Goal: Task Accomplishment & Management: Manage account settings

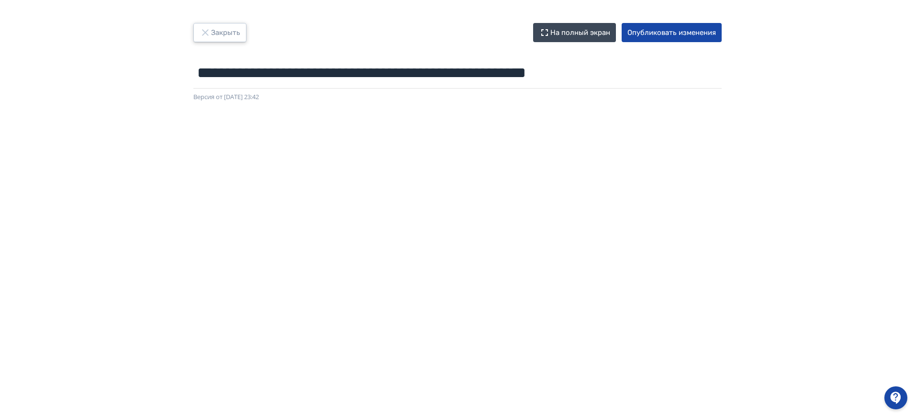
click at [233, 33] on button "Закрыть" at bounding box center [219, 32] width 53 height 19
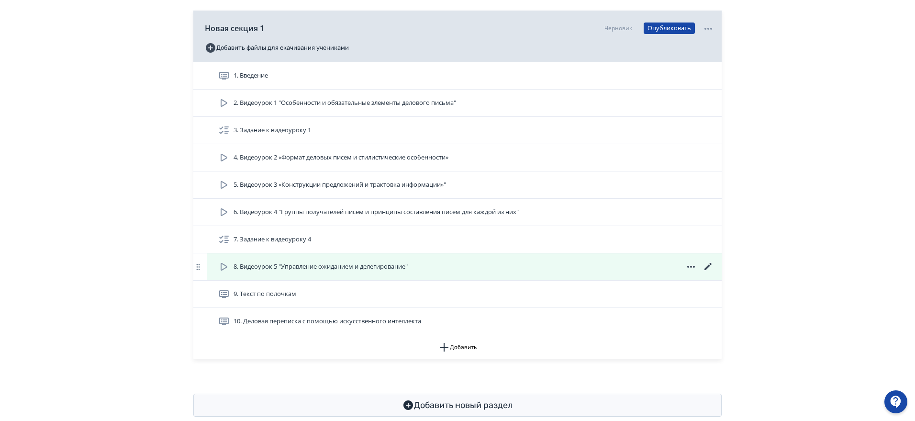
scroll to position [174, 0]
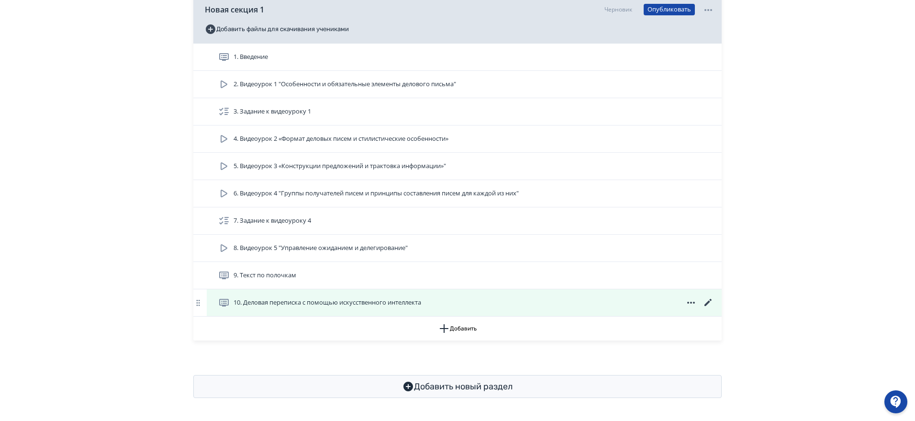
click at [693, 300] on icon at bounding box center [690, 302] width 11 height 11
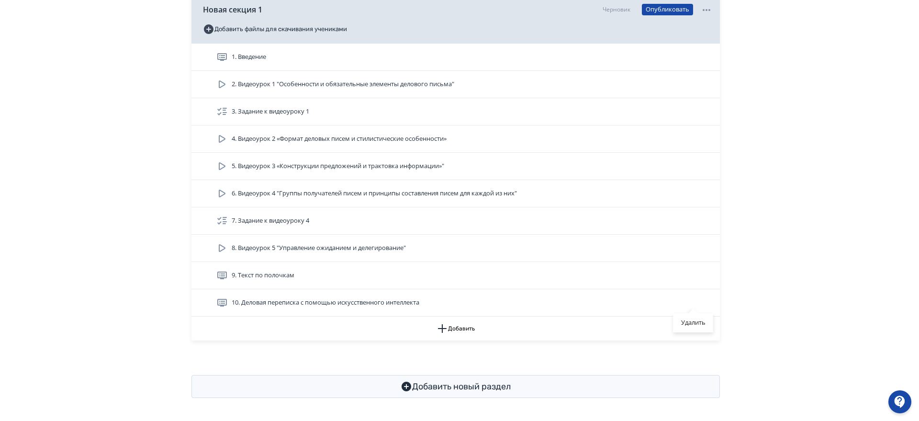
click at [812, 271] on div "Удалить" at bounding box center [459, 210] width 919 height 421
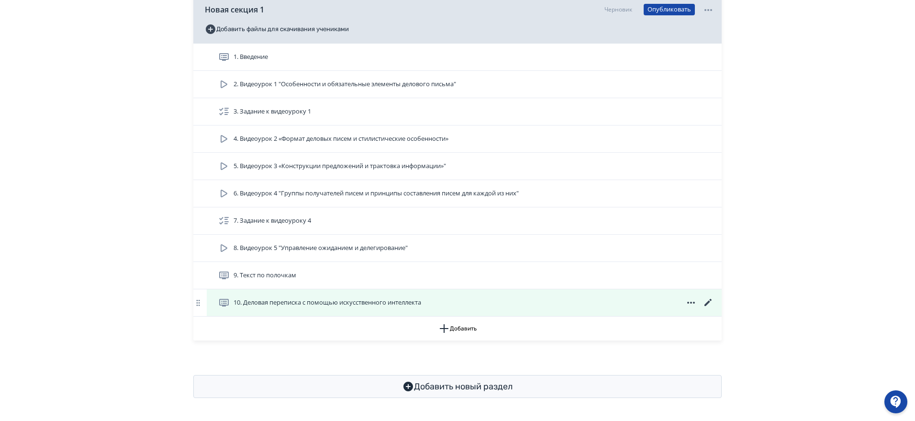
click at [706, 301] on icon at bounding box center [707, 302] width 11 height 11
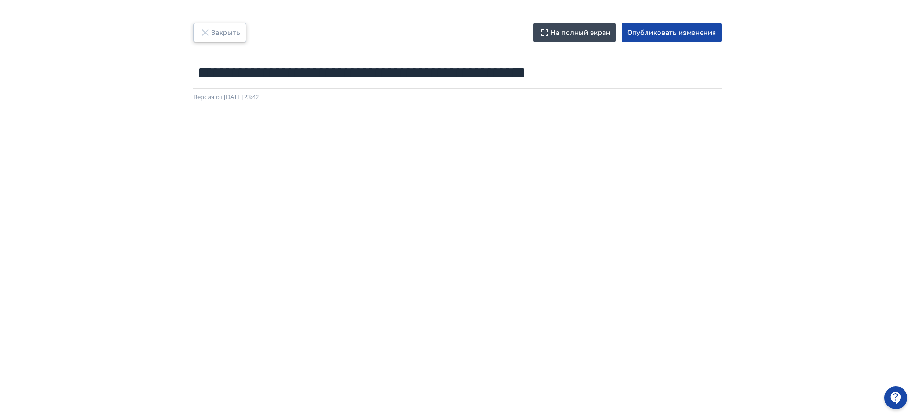
click at [233, 34] on button "Закрыть" at bounding box center [219, 32] width 53 height 19
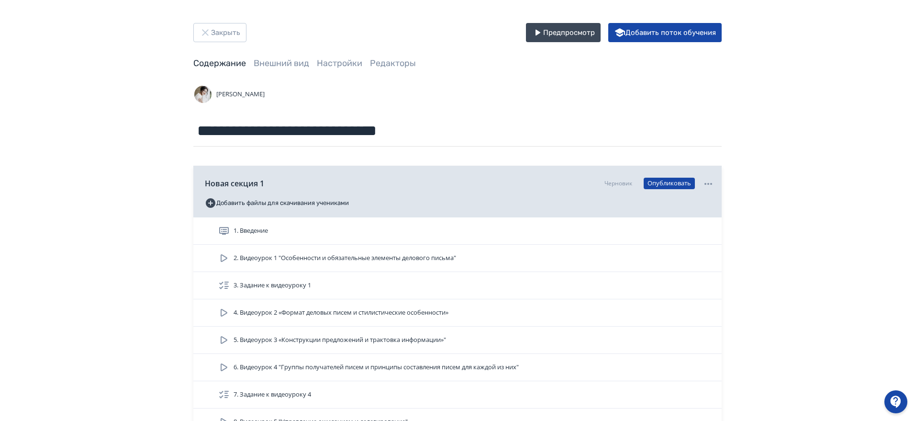
scroll to position [174, 0]
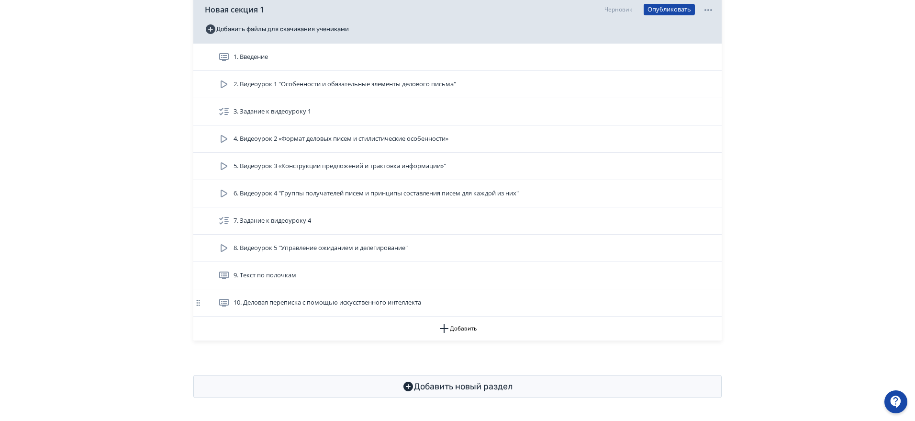
click at [197, 301] on icon at bounding box center [198, 303] width 10 height 10
drag, startPoint x: 197, startPoint y: 301, endPoint x: 129, endPoint y: 297, distance: 68.5
click at [128, 297] on div "**********" at bounding box center [457, 123] width 915 height 594
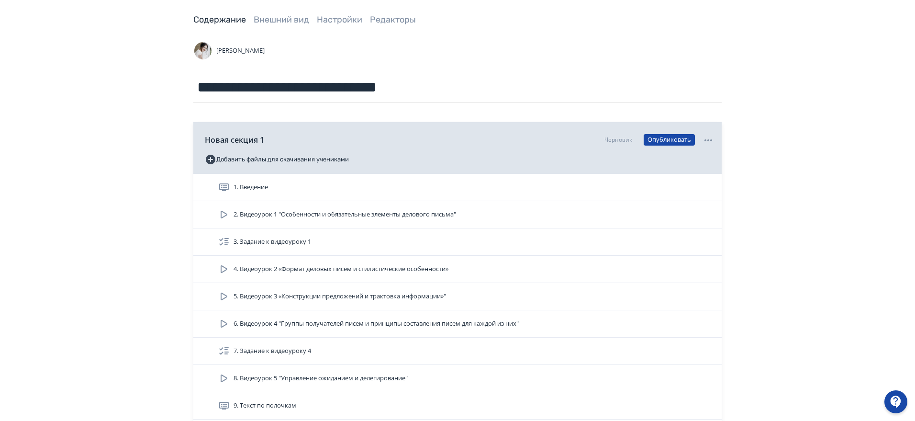
scroll to position [0, 0]
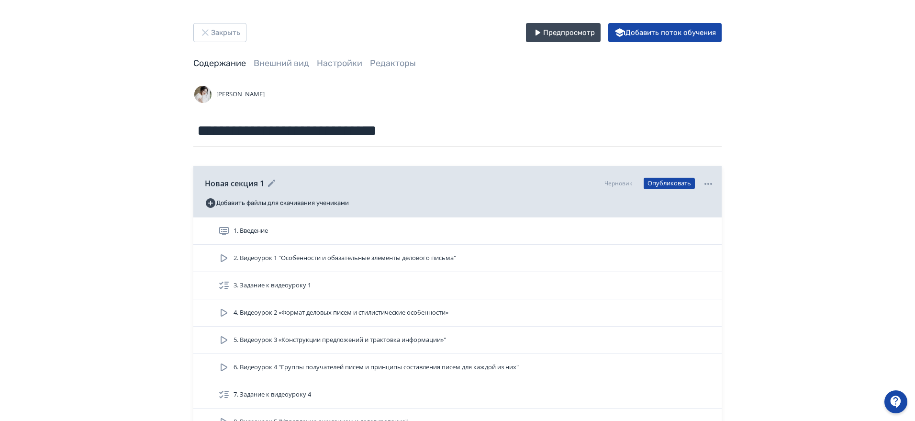
click at [701, 184] on div "Черновик Опубликовать" at bounding box center [659, 183] width 110 height 12
click at [707, 182] on icon at bounding box center [707, 183] width 11 height 11
click at [803, 143] on div "Удалить" at bounding box center [459, 210] width 919 height 421
click at [208, 34] on icon "button" at bounding box center [205, 32] width 6 height 6
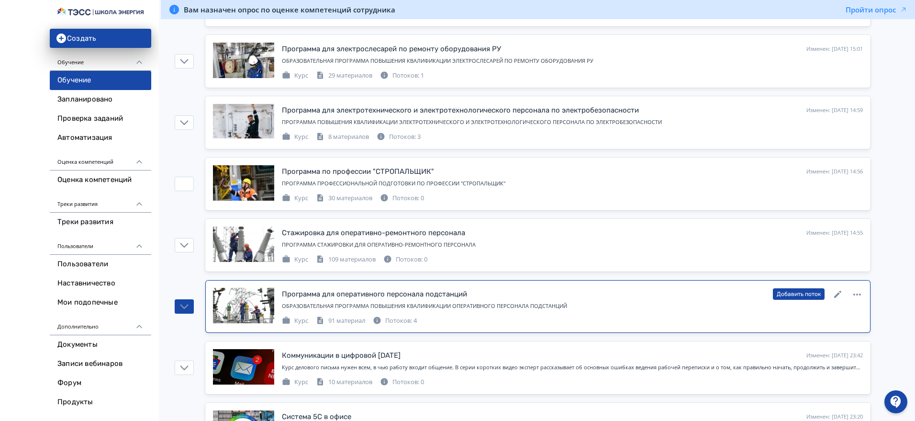
scroll to position [419, 0]
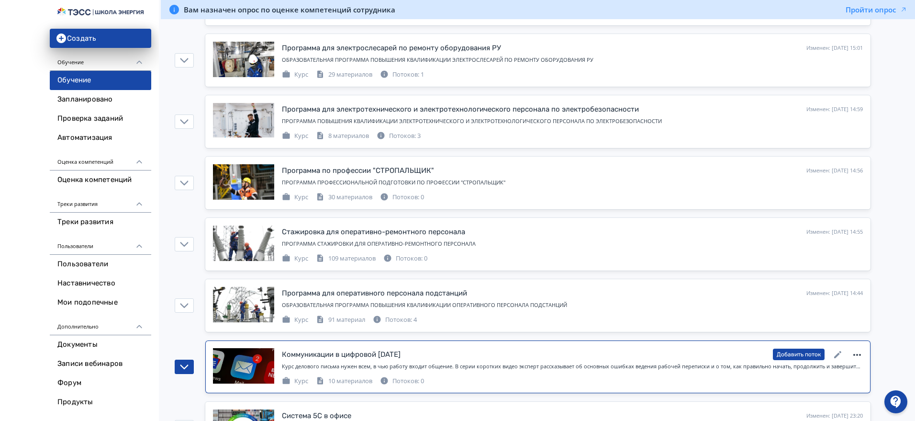
click at [856, 354] on icon at bounding box center [856, 354] width 11 height 11
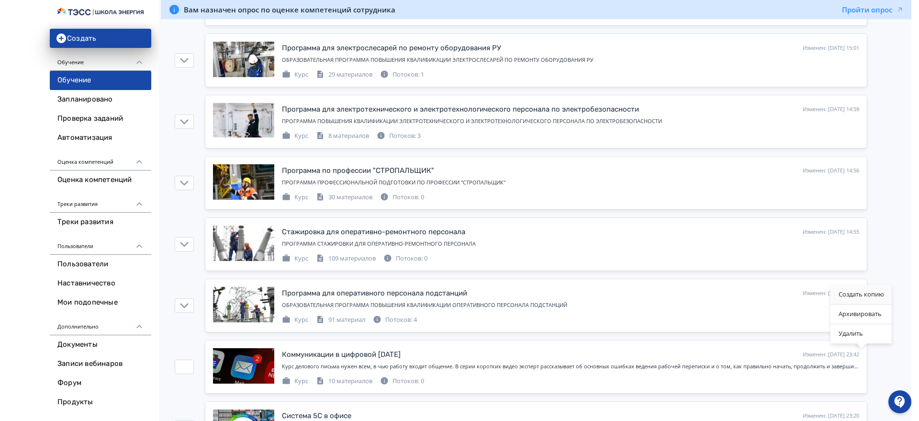
click at [866, 296] on div "Создать копию" at bounding box center [861, 294] width 61 height 19
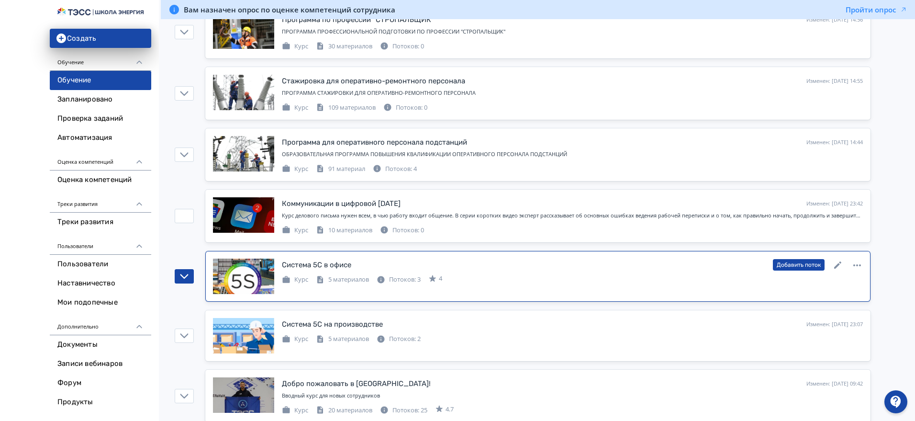
scroll to position [598, 0]
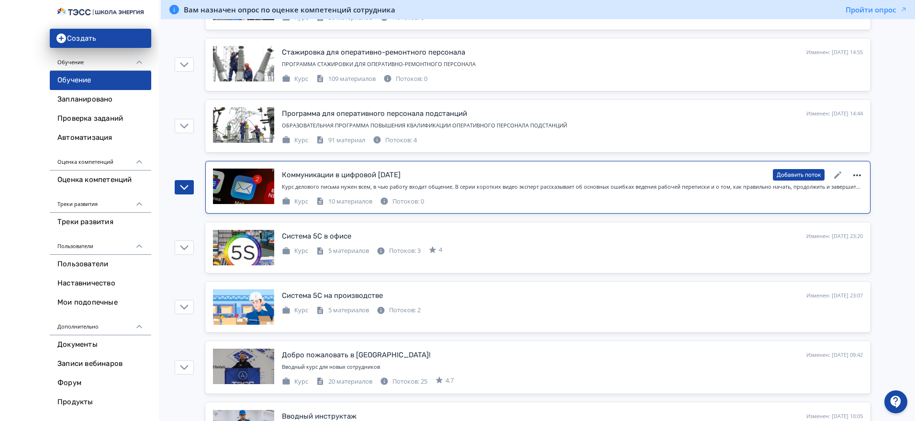
click at [861, 173] on icon at bounding box center [856, 174] width 11 height 11
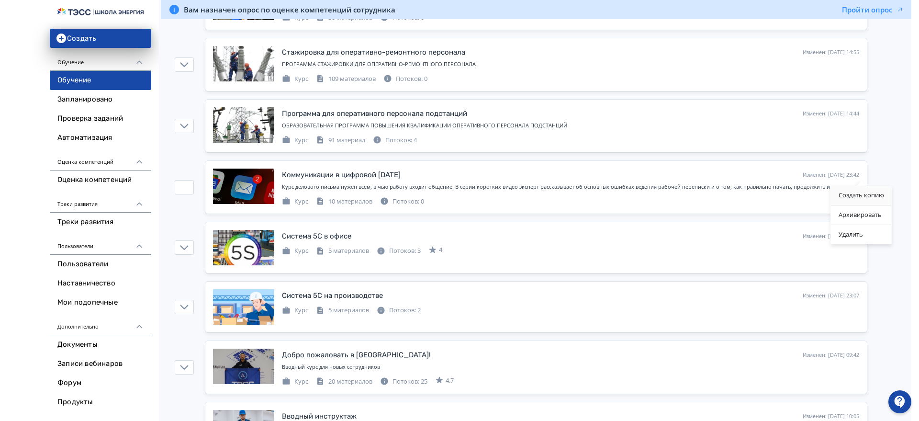
click at [863, 191] on div "Создать копию" at bounding box center [861, 195] width 61 height 19
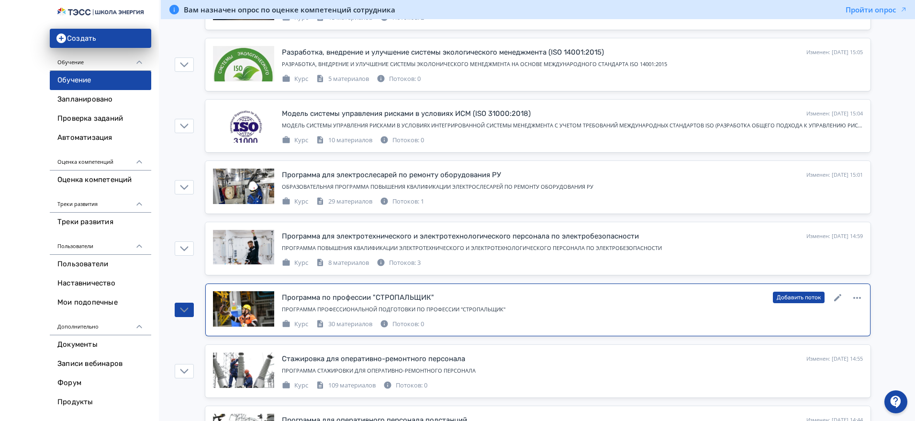
scroll to position [0, 0]
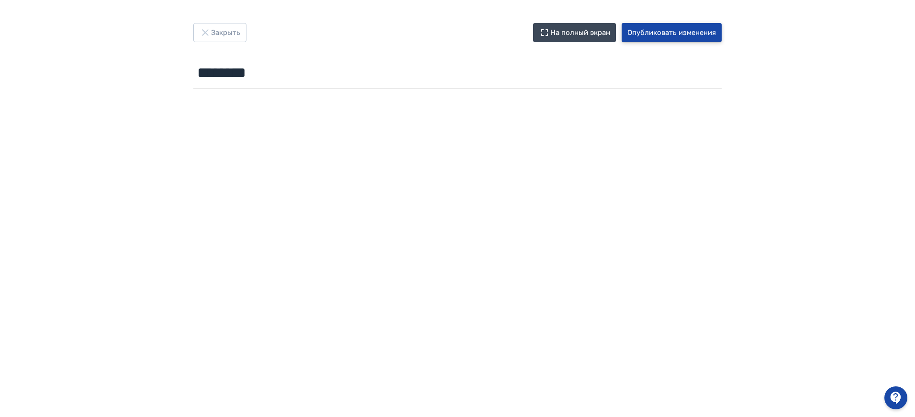
click at [664, 31] on button "Опубликовать изменения" at bounding box center [672, 32] width 100 height 19
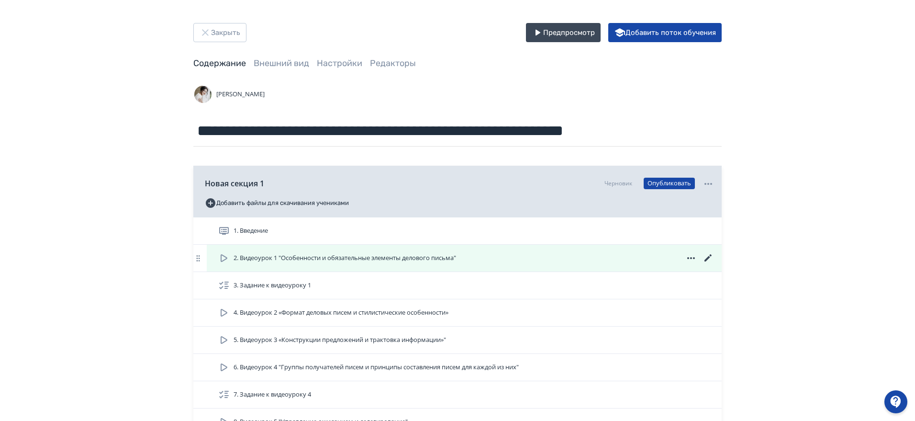
click at [688, 253] on icon at bounding box center [690, 257] width 11 height 11
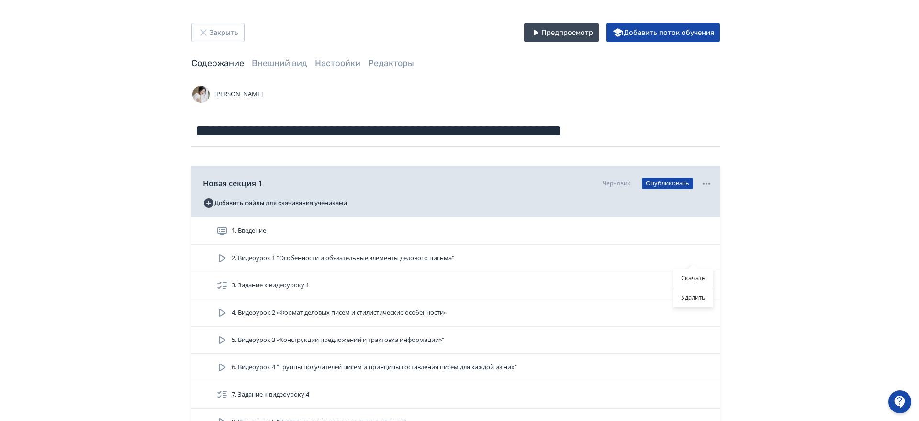
click at [888, 206] on div "Скачать Удалить" at bounding box center [459, 210] width 919 height 421
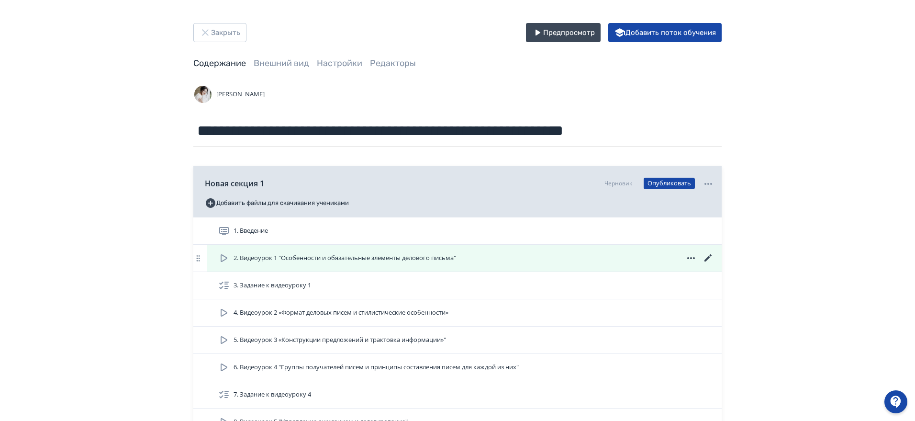
click at [687, 255] on icon at bounding box center [690, 257] width 11 height 11
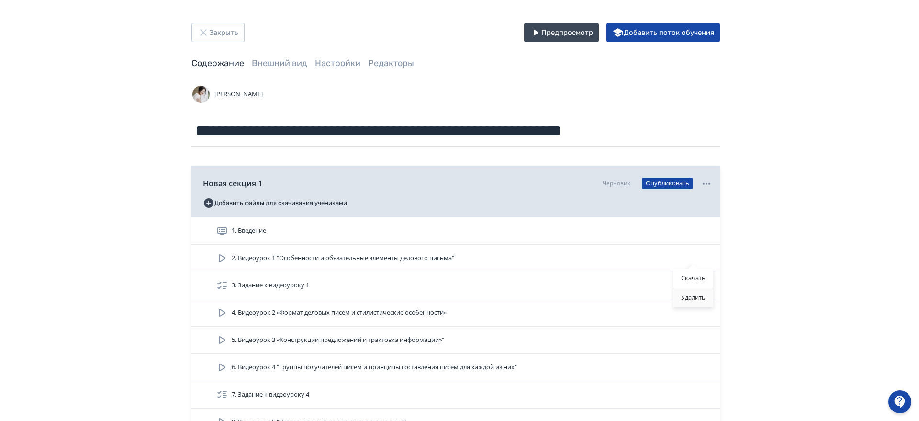
click at [702, 296] on div "Удалить" at bounding box center [693, 297] width 40 height 19
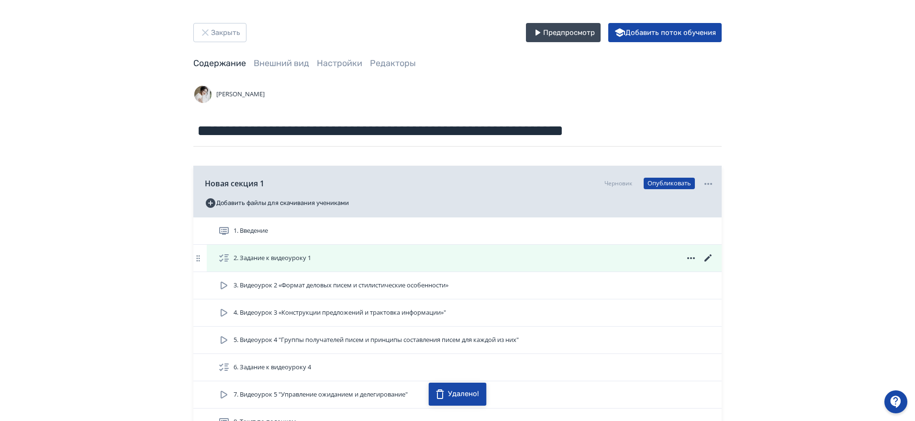
click at [691, 255] on icon at bounding box center [690, 257] width 11 height 11
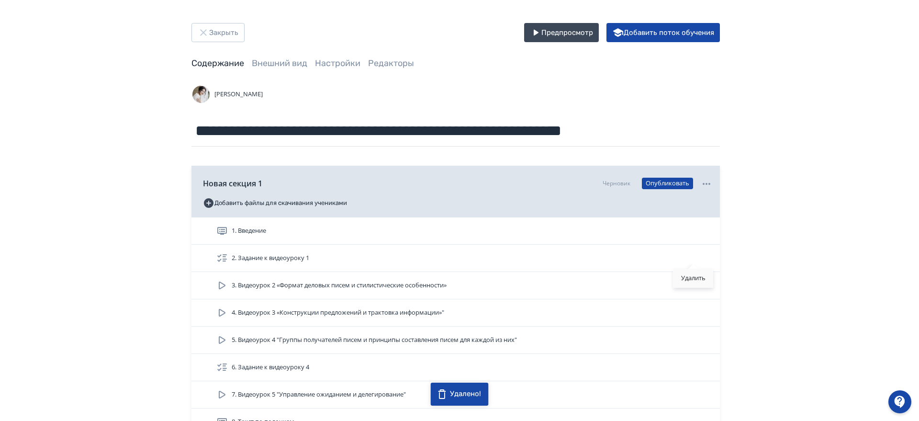
click at [684, 278] on div "Удалить" at bounding box center [693, 277] width 40 height 19
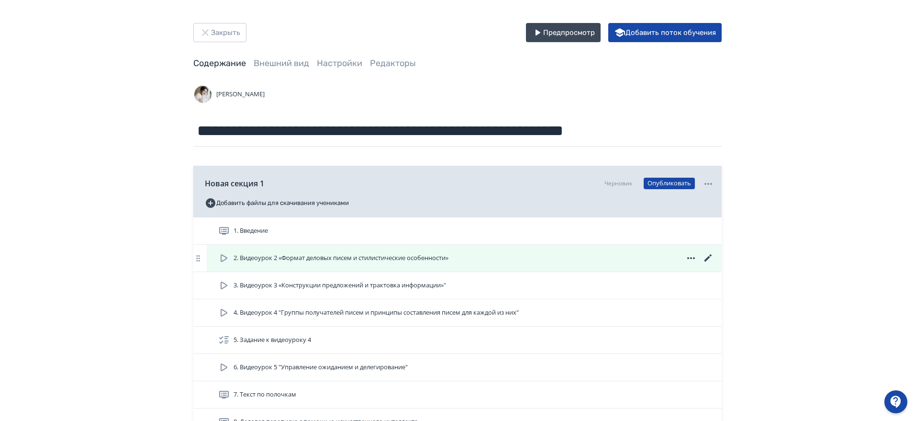
click at [689, 257] on icon at bounding box center [691, 258] width 8 height 2
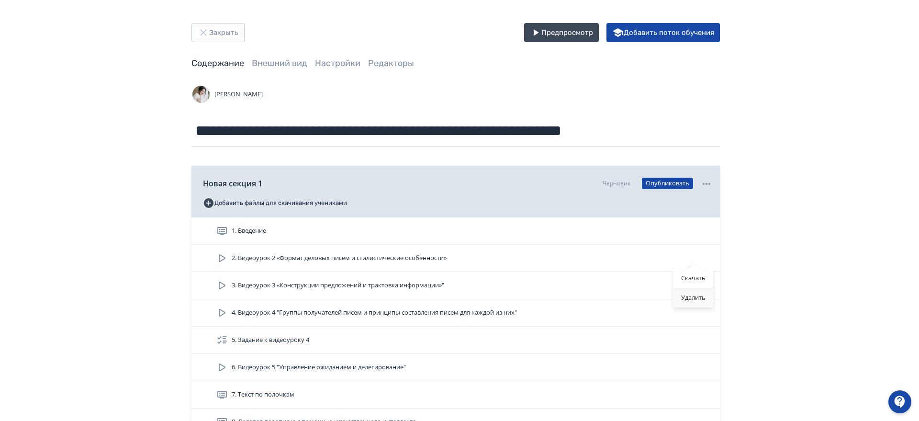
click at [697, 294] on div "Удалить" at bounding box center [693, 297] width 40 height 19
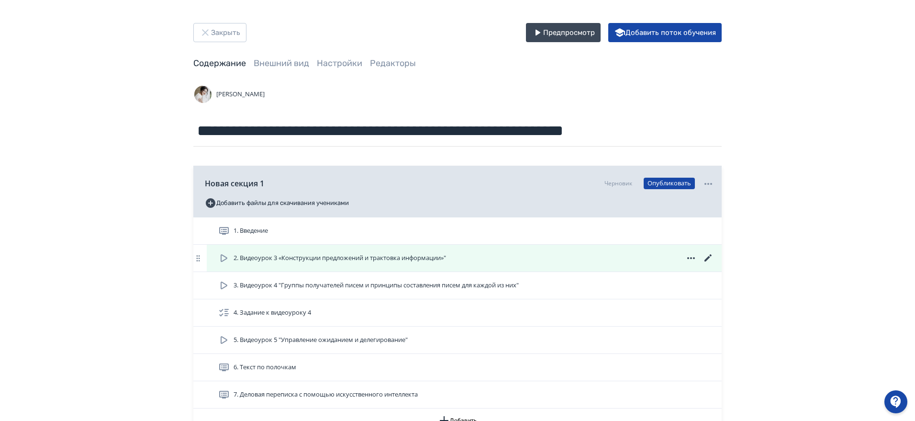
click at [691, 258] on icon at bounding box center [691, 258] width 8 height 2
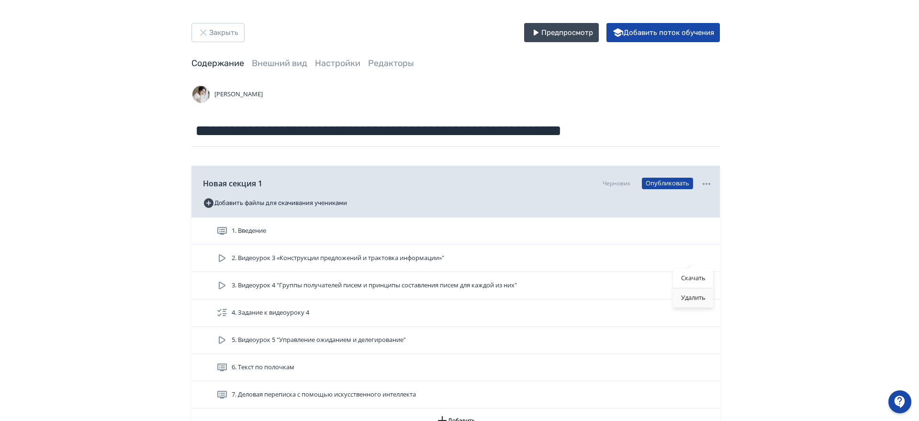
click at [690, 298] on div "Удалить" at bounding box center [693, 297] width 40 height 19
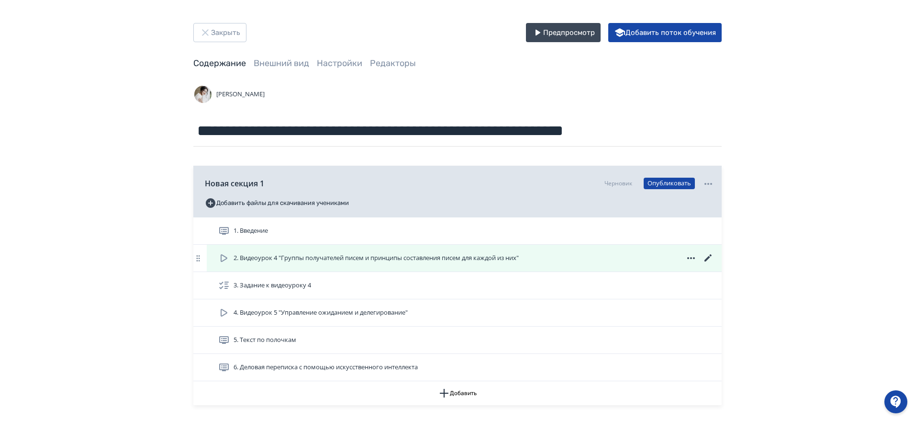
click at [685, 255] on icon at bounding box center [690, 257] width 11 height 11
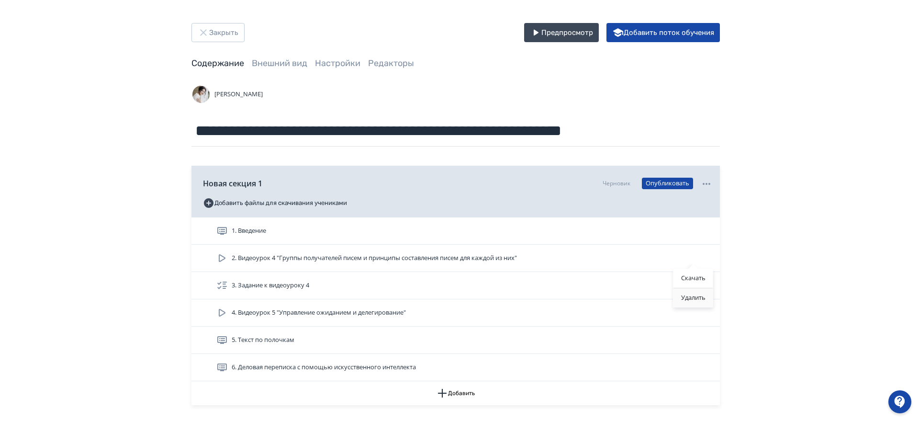
click at [693, 294] on div "Удалить" at bounding box center [693, 297] width 40 height 19
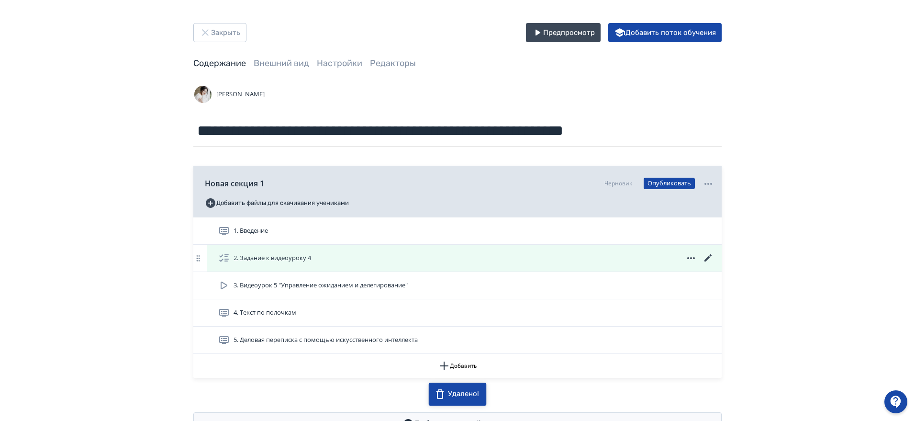
click at [686, 254] on icon at bounding box center [690, 257] width 11 height 11
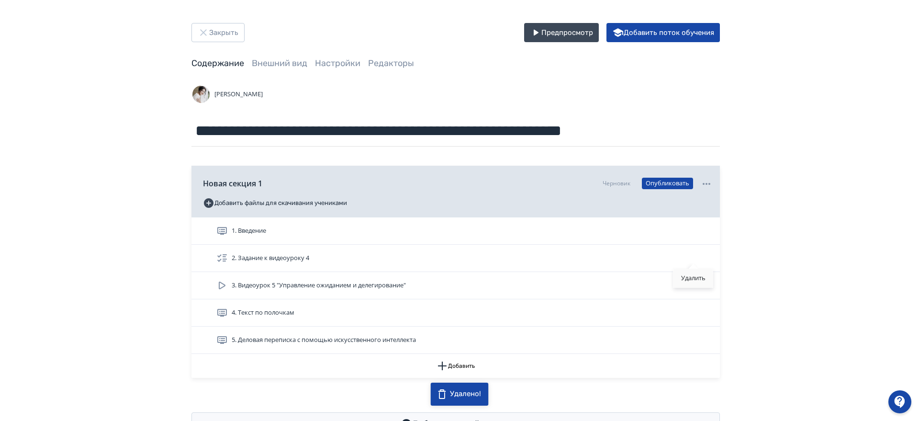
click at [683, 279] on div "Удалить" at bounding box center [693, 277] width 40 height 19
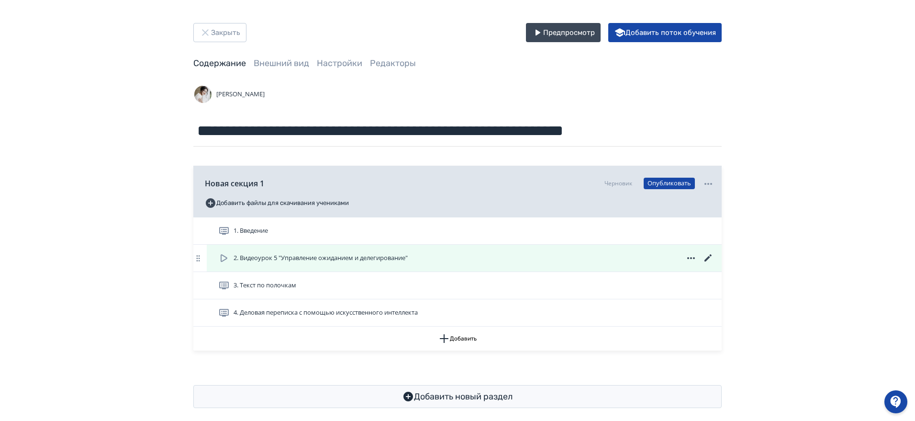
click at [690, 257] on icon at bounding box center [690, 257] width 11 height 11
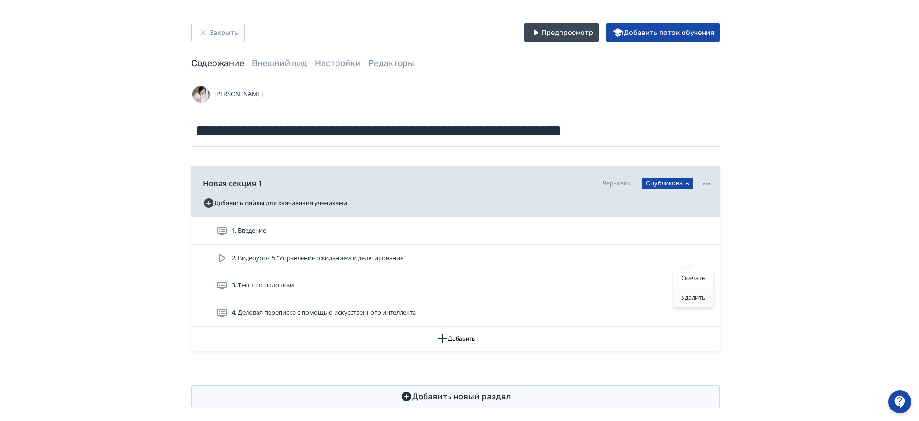
click at [688, 295] on div "Удалить" at bounding box center [693, 297] width 40 height 19
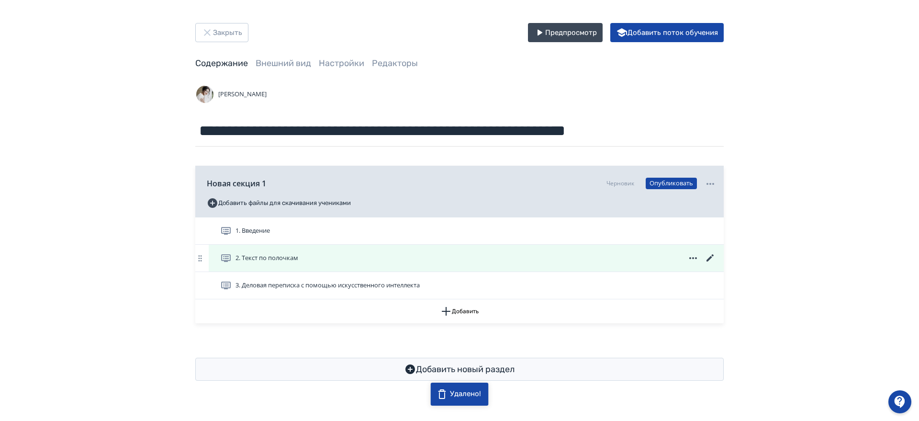
click at [688, 256] on icon at bounding box center [692, 257] width 11 height 11
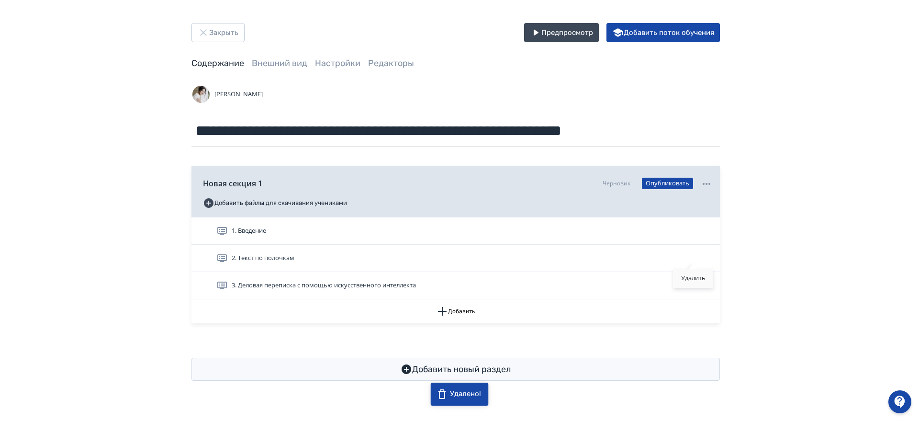
click at [691, 278] on div "Удалить" at bounding box center [693, 277] width 40 height 19
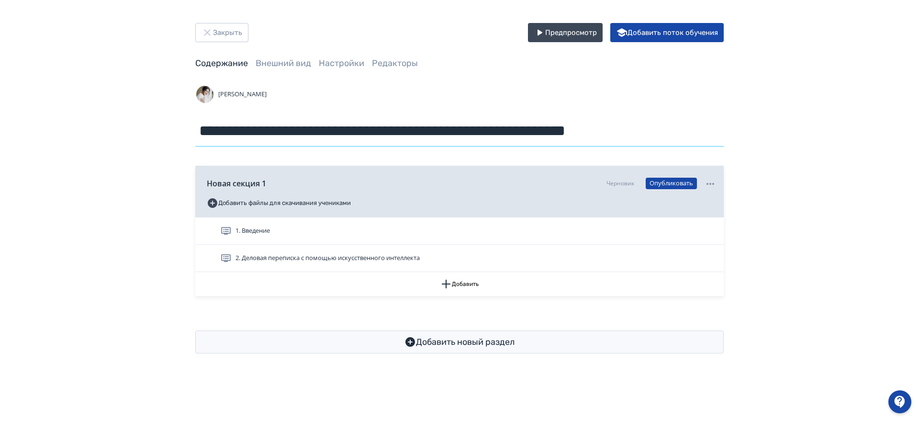
drag, startPoint x: 196, startPoint y: 127, endPoint x: 918, endPoint y: 185, distance: 724.9
click at [914, 186] on div "**********" at bounding box center [459, 188] width 919 height 376
type input "**********"
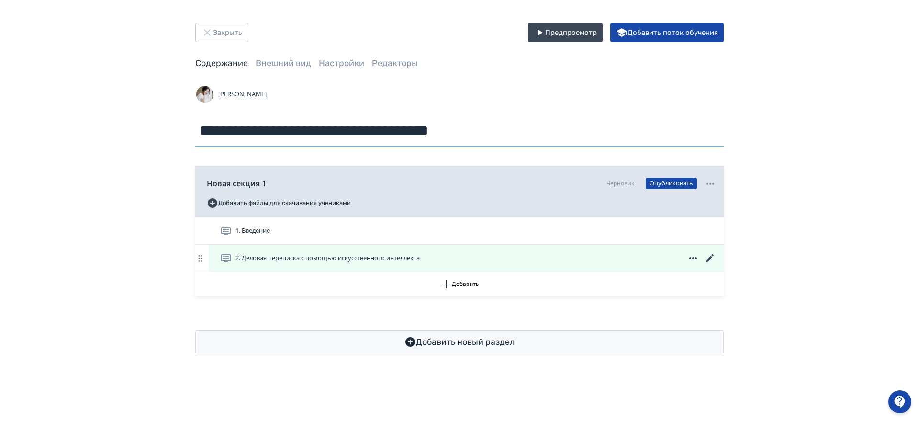
click at [710, 254] on icon at bounding box center [709, 257] width 11 height 11
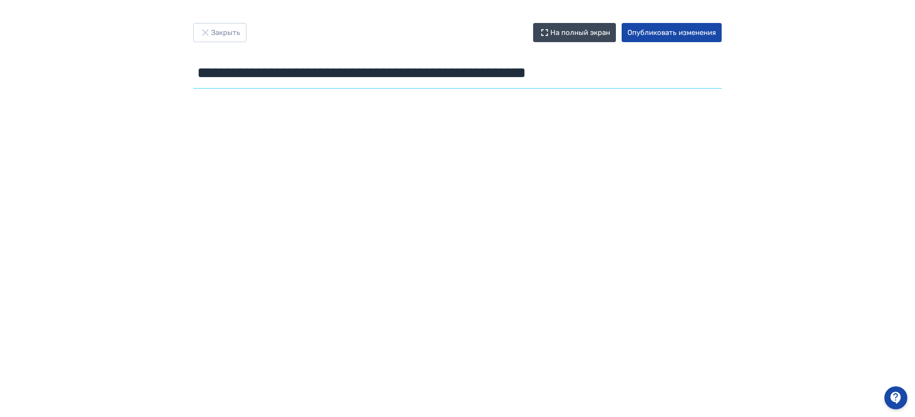
drag, startPoint x: 199, startPoint y: 70, endPoint x: 687, endPoint y: 83, distance: 488.3
click at [687, 83] on input "**********" at bounding box center [457, 72] width 528 height 31
